Goal: Navigation & Orientation: Find specific page/section

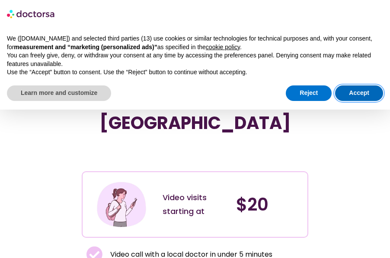
click at [368, 94] on button "Accept" at bounding box center [359, 94] width 48 height 16
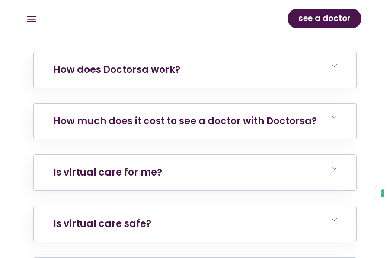
scroll to position [2519, 0]
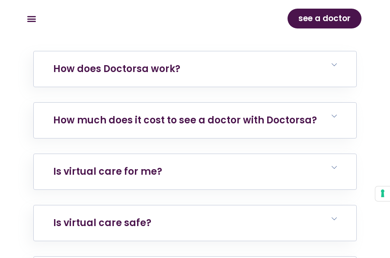
click at [32, 19] on icon "Menu Toggle" at bounding box center [32, 19] width 10 height 10
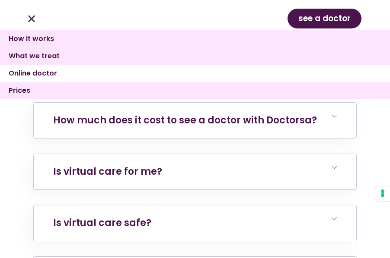
click at [30, 73] on link "Online doctor" at bounding box center [195, 73] width 390 height 17
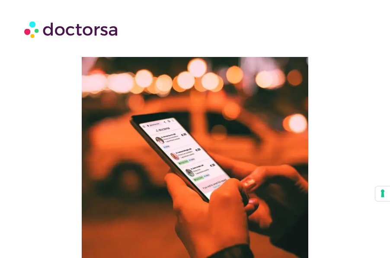
click at [92, 105] on img at bounding box center [195, 170] width 226 height 226
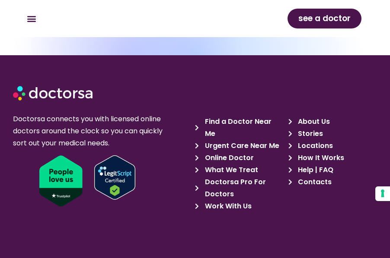
scroll to position [4197, 0]
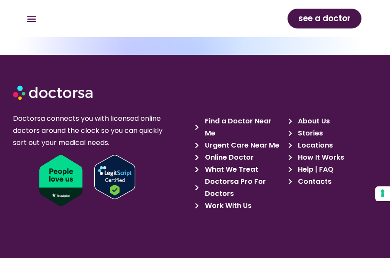
click at [225, 200] on span "Work With Us" at bounding box center [227, 206] width 49 height 12
